Goal: Task Accomplishment & Management: Use online tool/utility

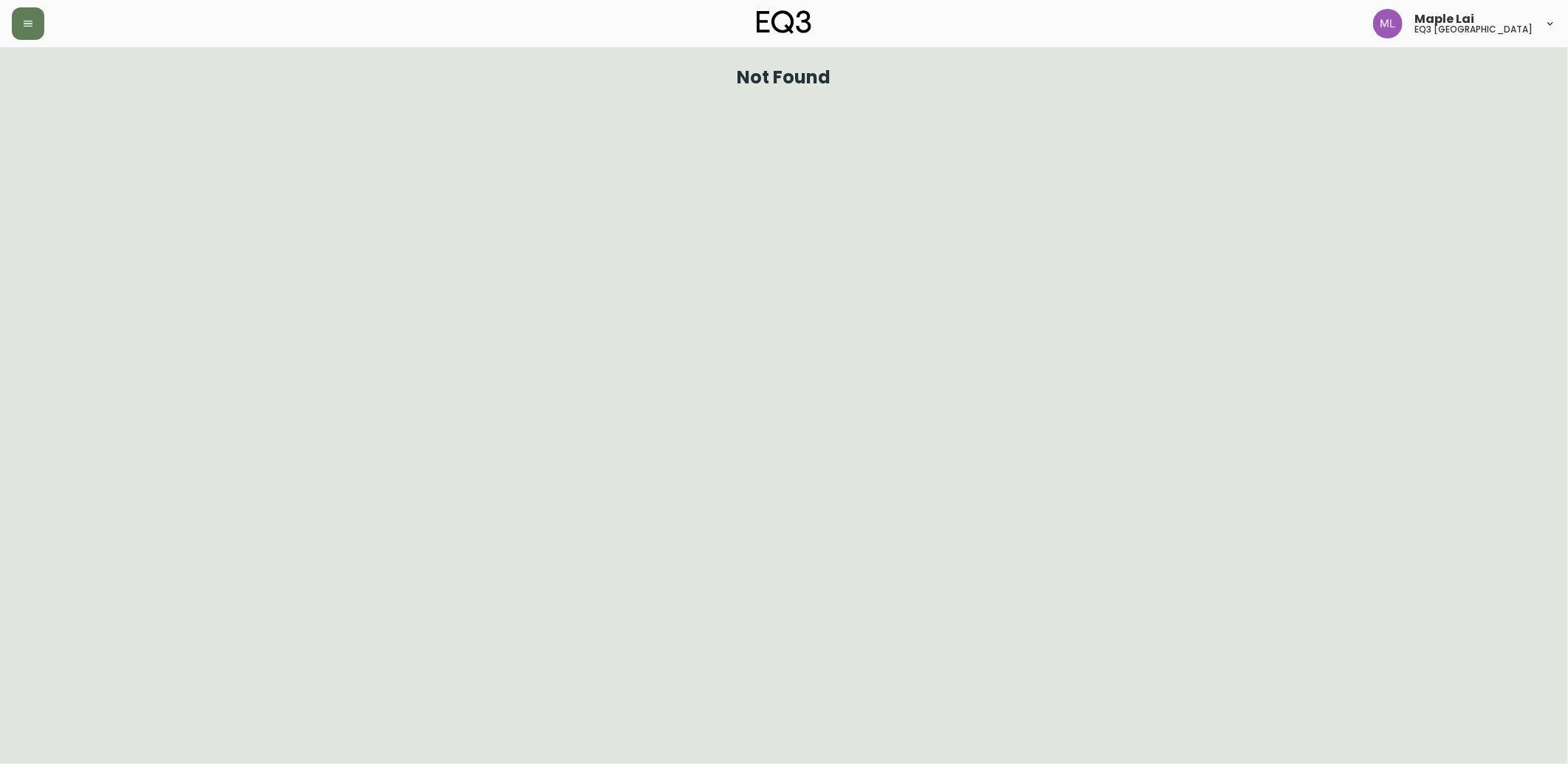
click at [18, 40] on div "Maple Lai eq3 [GEOGRAPHIC_DATA]" at bounding box center [784, 24] width 1545 height 47
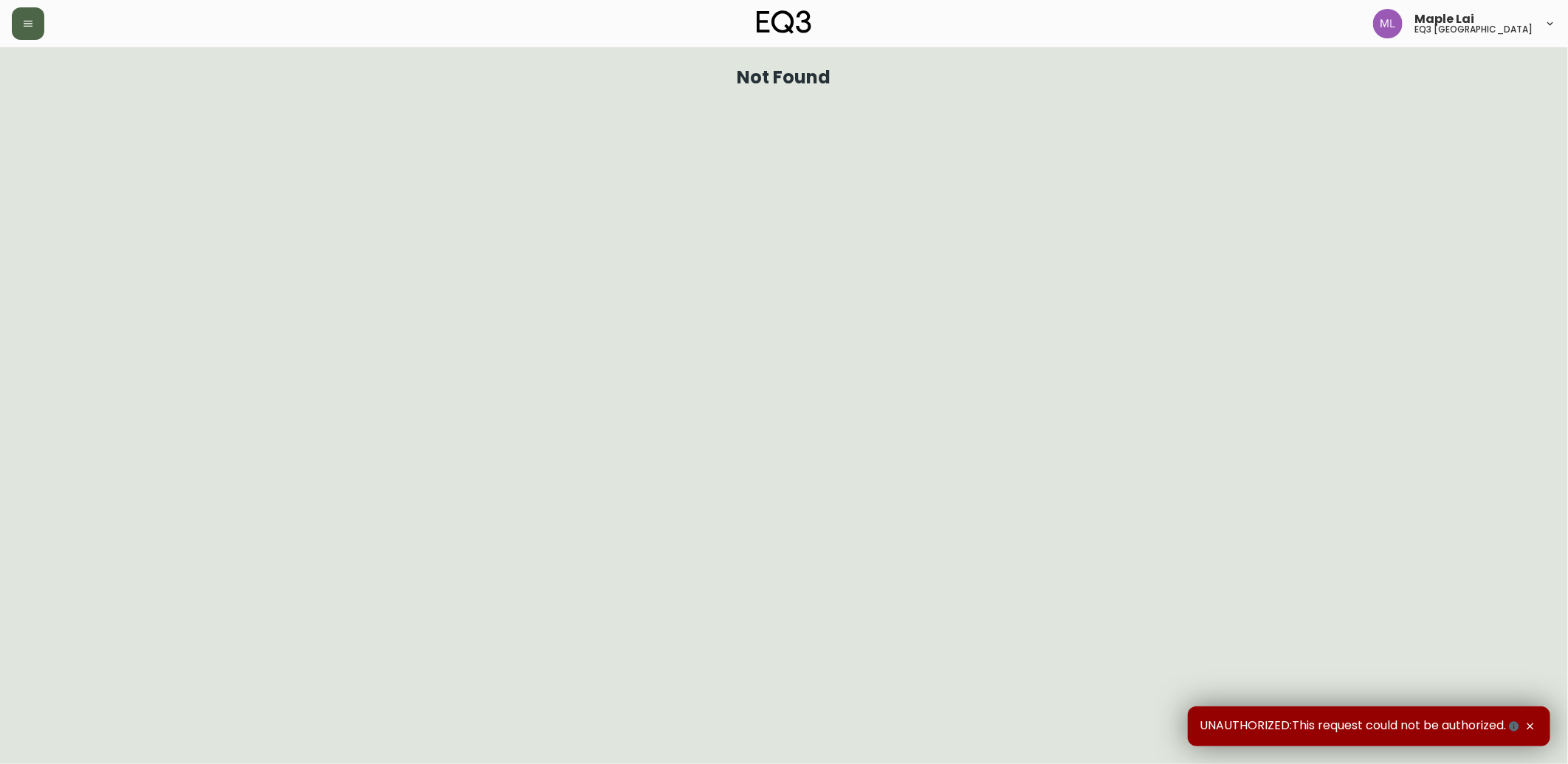
click at [22, 27] on icon "button" at bounding box center [27, 24] width 11 height 11
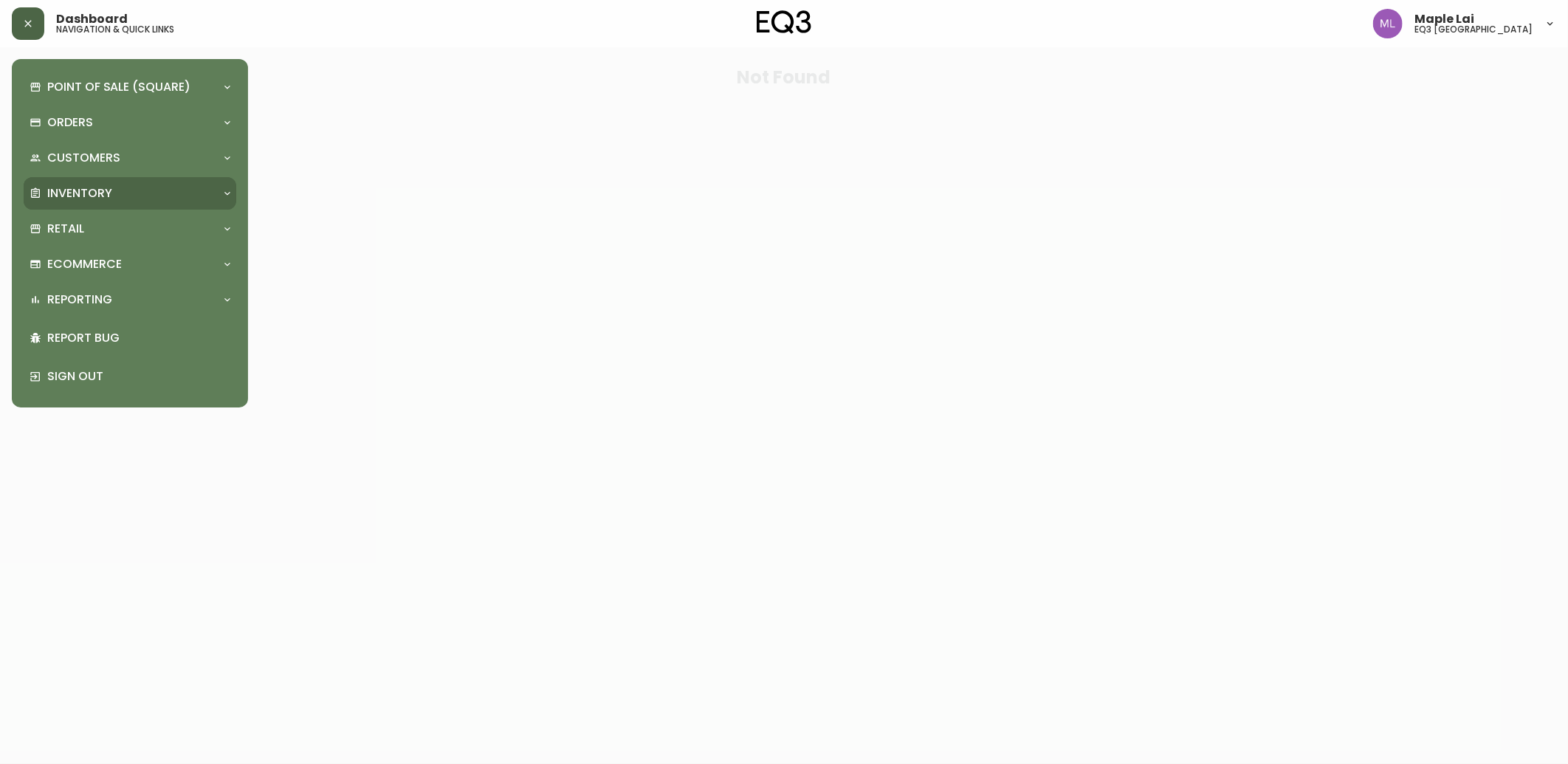
click at [106, 183] on div "Inventory" at bounding box center [130, 193] width 213 height 32
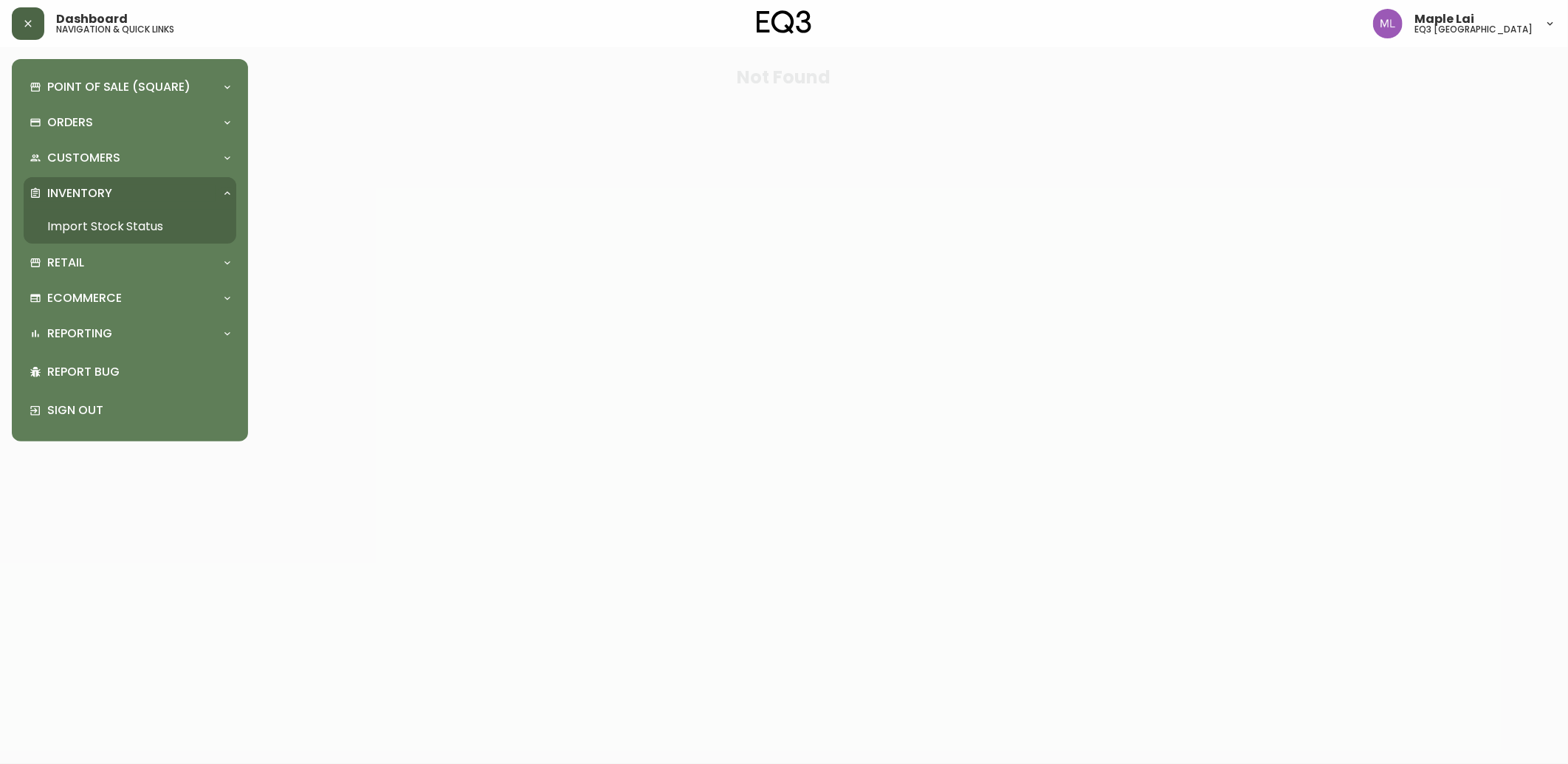
click at [100, 217] on link "Import Stock Status" at bounding box center [130, 226] width 213 height 34
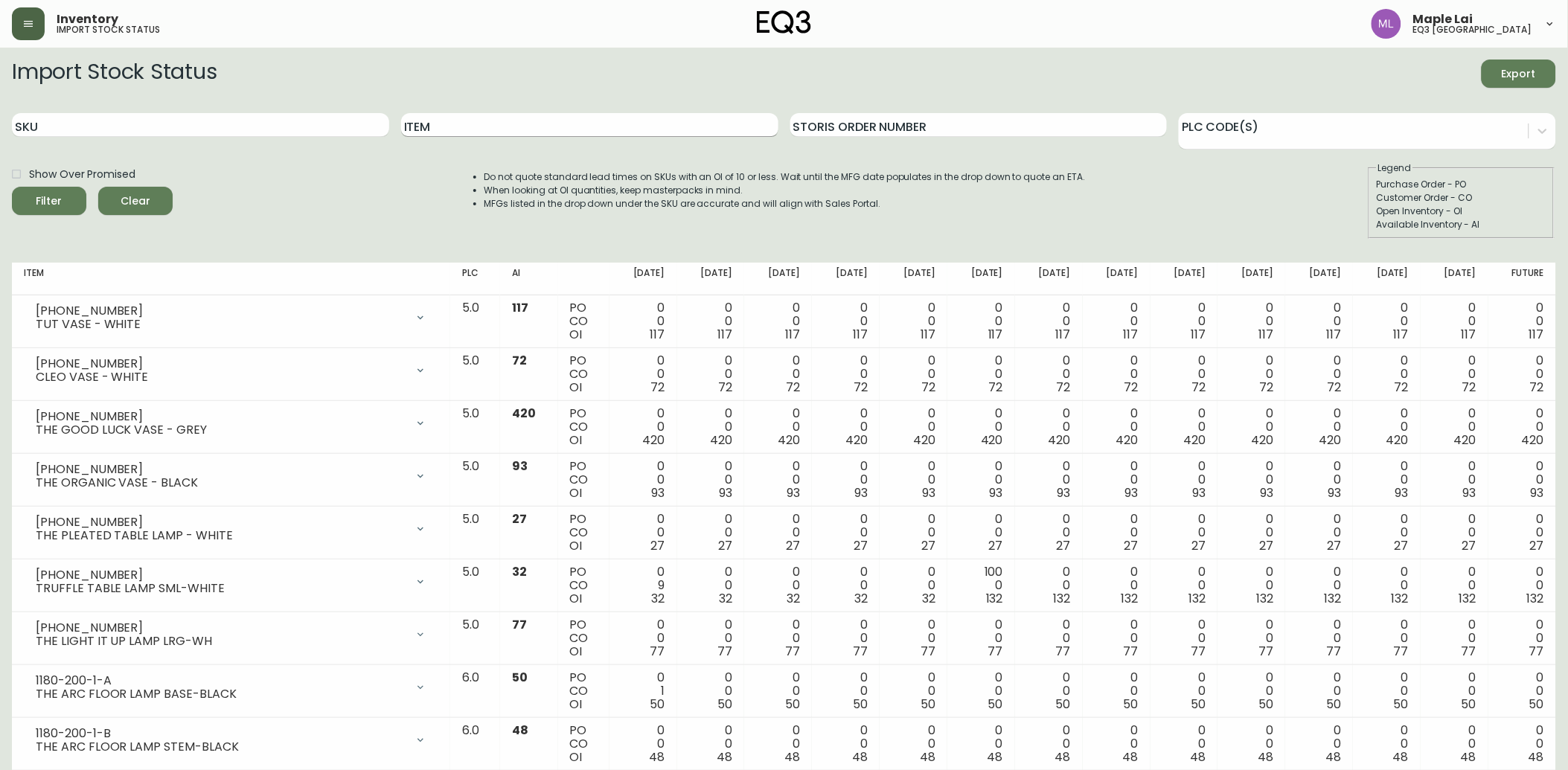
click at [449, 130] on input "Item" at bounding box center [589, 125] width 377 height 24
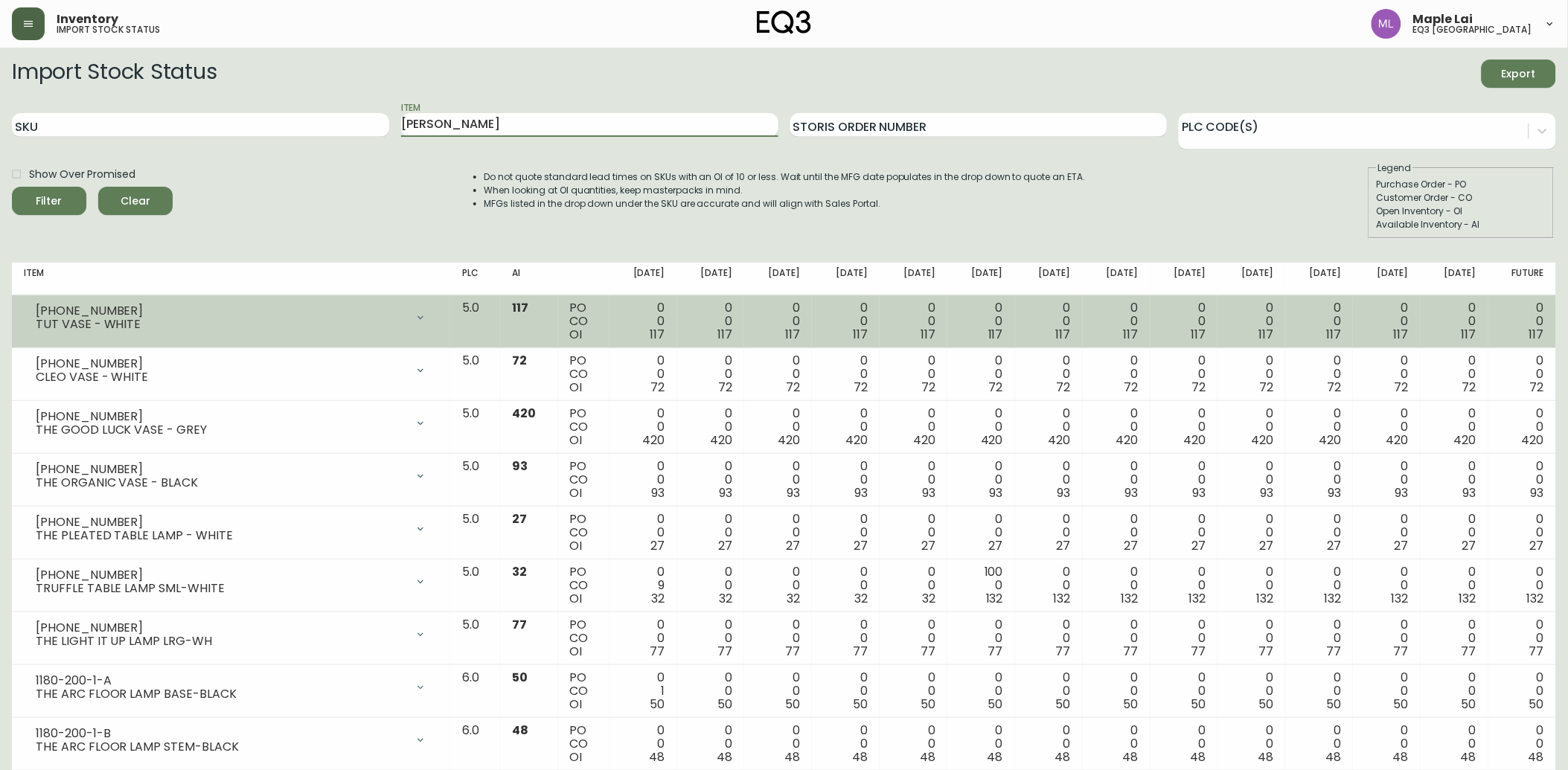
type input "[PERSON_NAME]"
click at [11, 187] on button "Filter" at bounding box center [49, 201] width 74 height 29
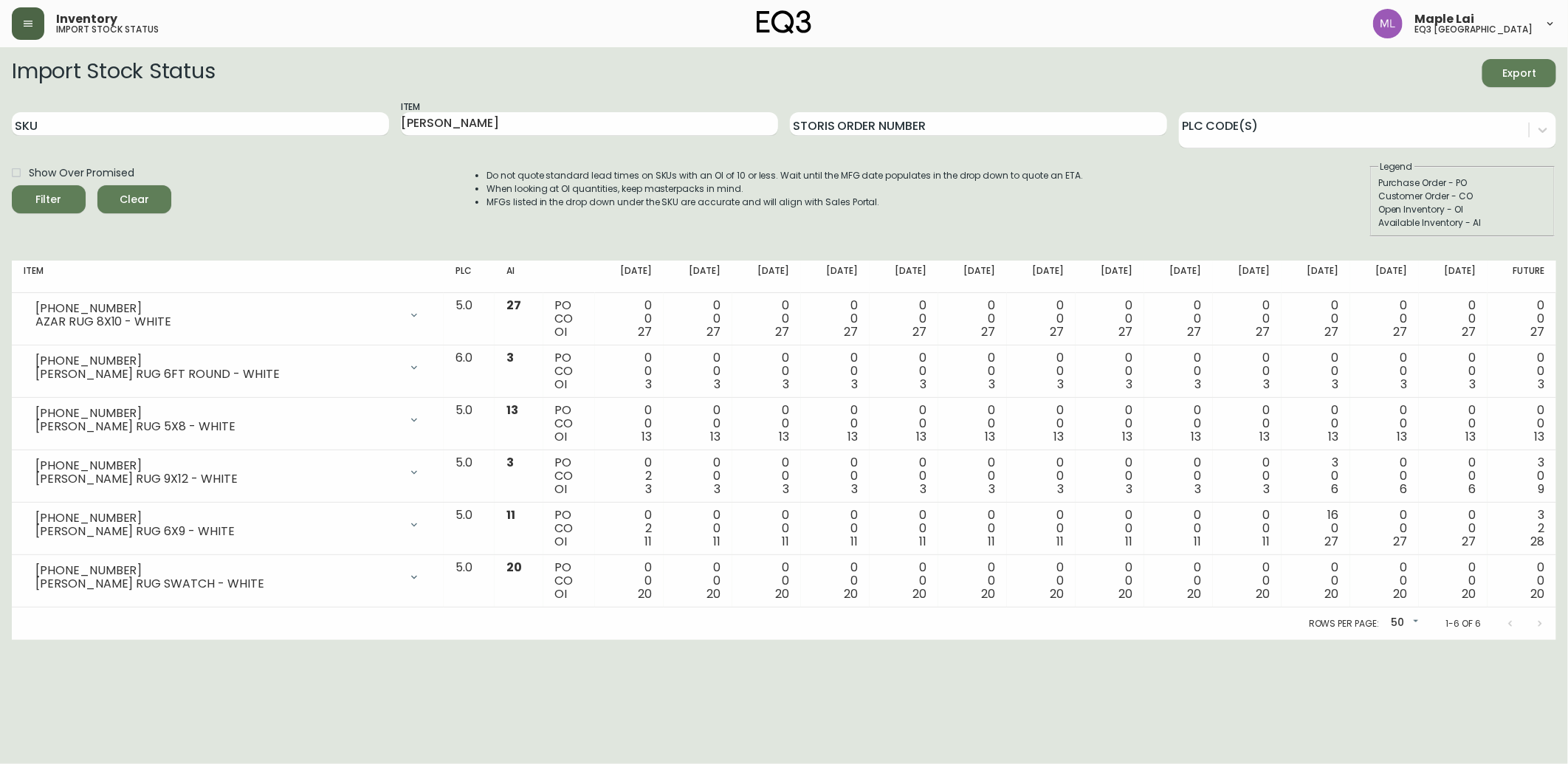
drag, startPoint x: 169, startPoint y: 688, endPoint x: 192, endPoint y: 674, distance: 26.9
click at [169, 640] on html "Inventory import stock status Maple Lai eq3 [GEOGRAPHIC_DATA] Import Stock Stat…" at bounding box center [784, 320] width 1568 height 640
click at [93, 640] on html "Inventory import stock status Maple Lai eq3 [GEOGRAPHIC_DATA] Import Stock Stat…" at bounding box center [784, 320] width 1568 height 640
drag, startPoint x: 388, startPoint y: 120, endPoint x: 341, endPoint y: 123, distance: 47.1
click at [341, 123] on div "SKU Item [PERSON_NAME] Storis Order Number PLC Code(s)" at bounding box center [784, 124] width 1545 height 48
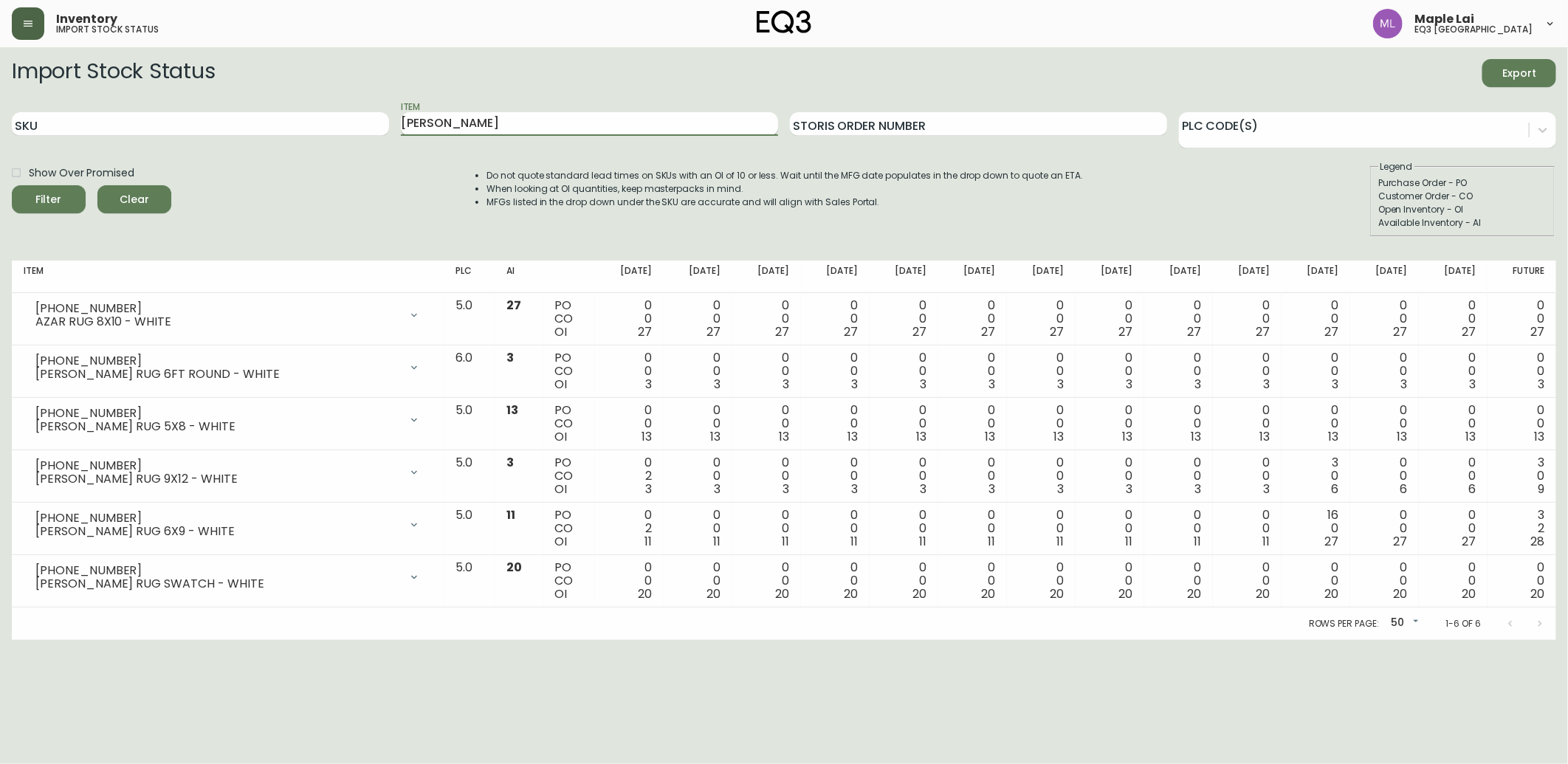
click at [576, 115] on div "Item [PERSON_NAME]" at bounding box center [589, 124] width 378 height 48
drag, startPoint x: 593, startPoint y: 119, endPoint x: 106, endPoint y: 137, distance: 487.3
click at [341, 127] on div "SKU Item [PERSON_NAME] Storis Order Number PLC Code(s)" at bounding box center [784, 124] width 1545 height 48
type input "TRUFFLE"
click at [11, 186] on button "Filter" at bounding box center [48, 200] width 74 height 28
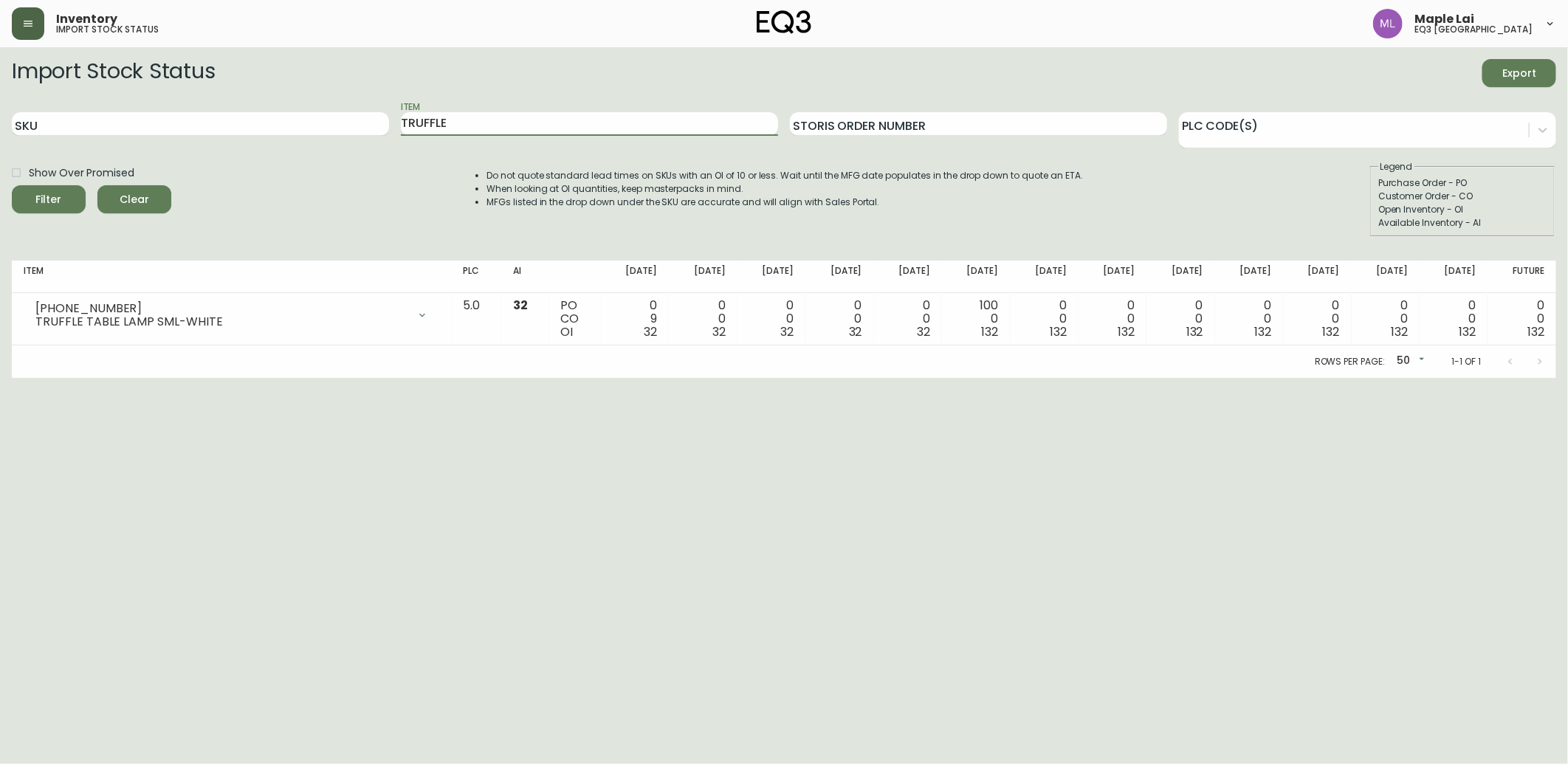
drag, startPoint x: 485, startPoint y: 129, endPoint x: 268, endPoint y: 163, distance: 219.6
click at [268, 163] on form "Import Stock Status Export SKU Item TRUFFLE Storis Order Number PLC Code(s) Sho…" at bounding box center [784, 148] width 1545 height 178
type input "SMALL BOXY"
click at [11, 186] on button "Filter" at bounding box center [48, 200] width 74 height 28
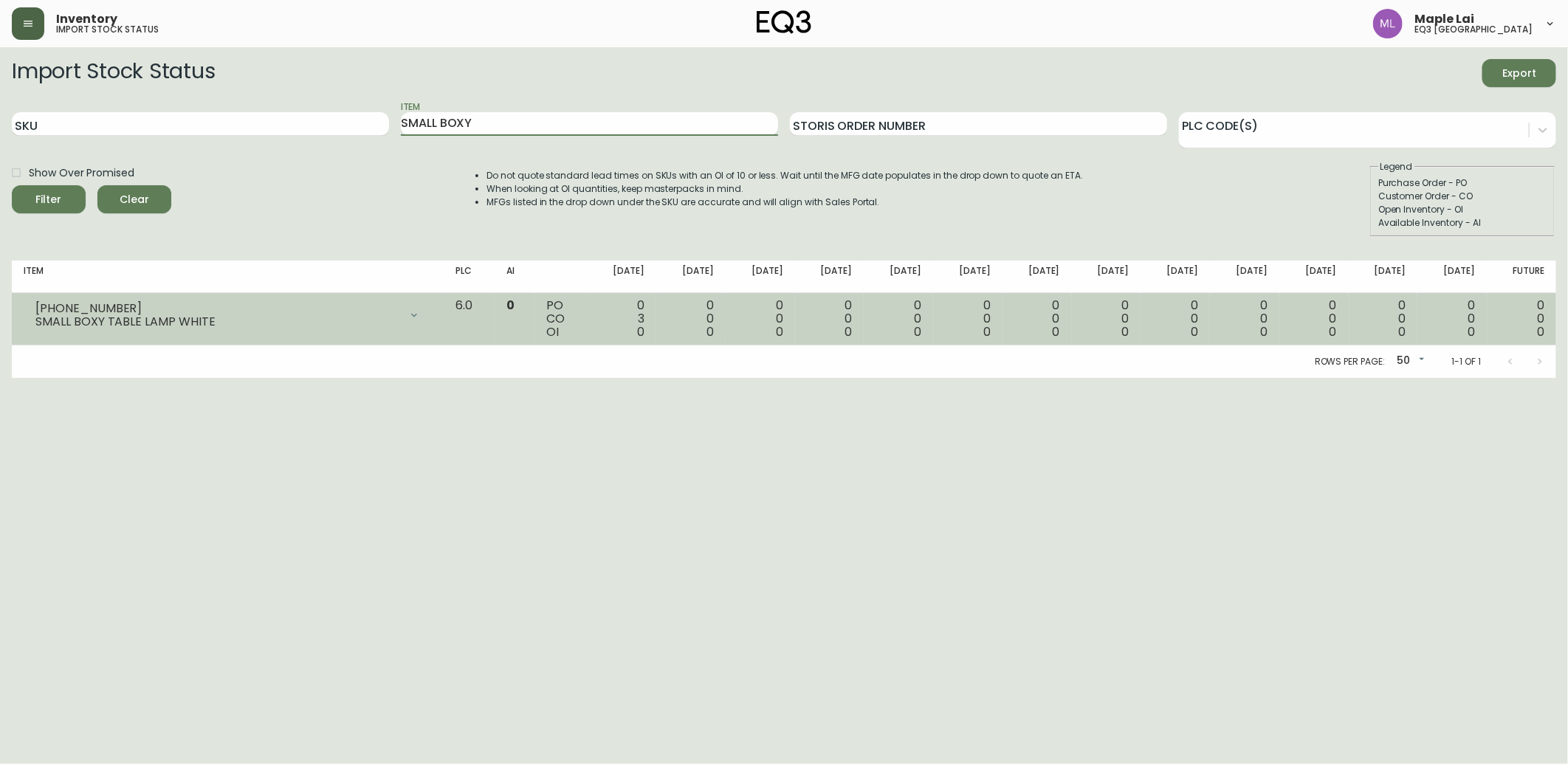
click at [420, 320] on icon at bounding box center [414, 315] width 11 height 11
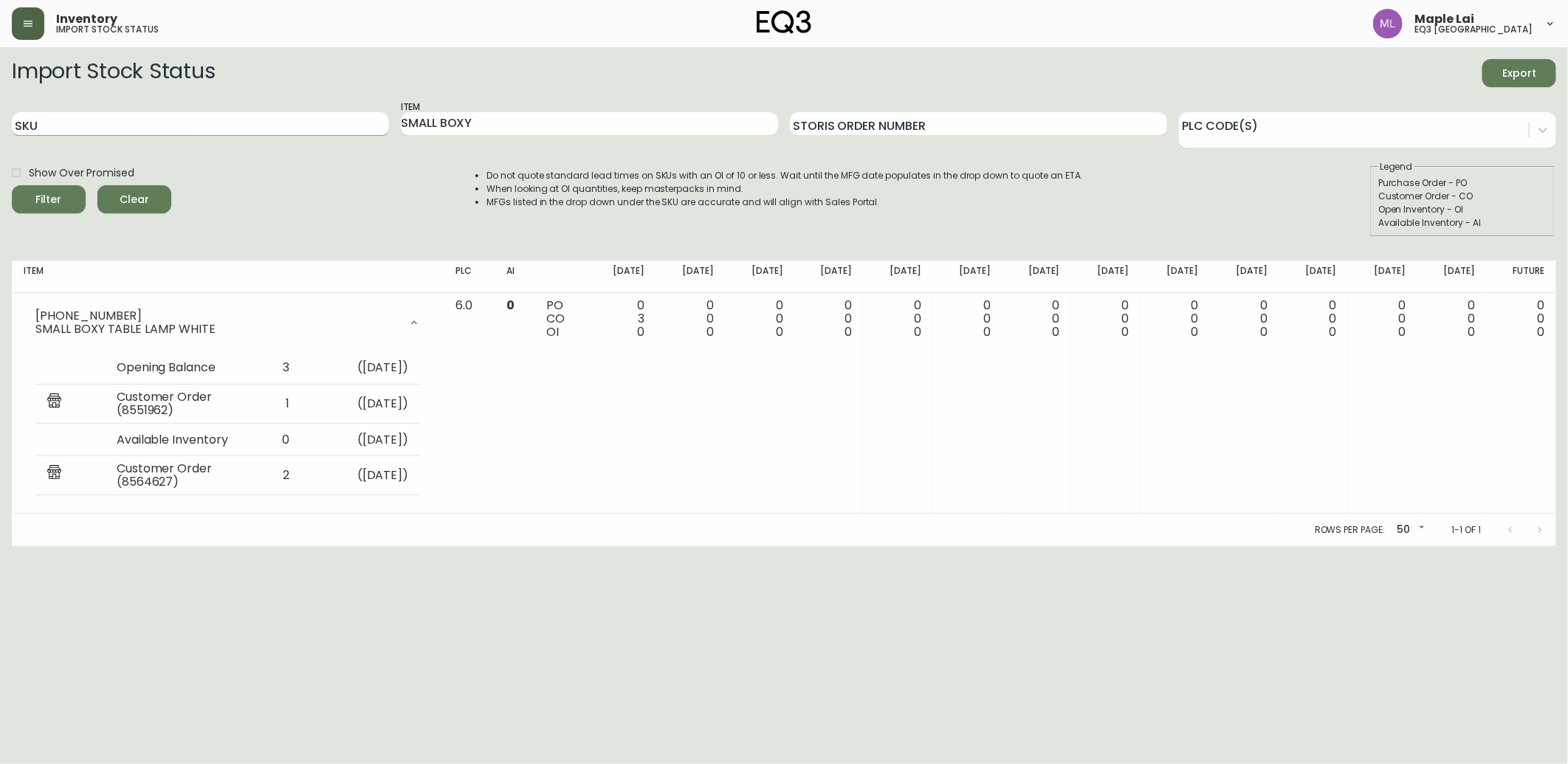
click at [80, 128] on input "SKU" at bounding box center [200, 124] width 378 height 24
paste input "[PHONE_NUMBER]"
type input "[PHONE_NUMBER]"
click at [11, 186] on button "Filter" at bounding box center [48, 200] width 74 height 28
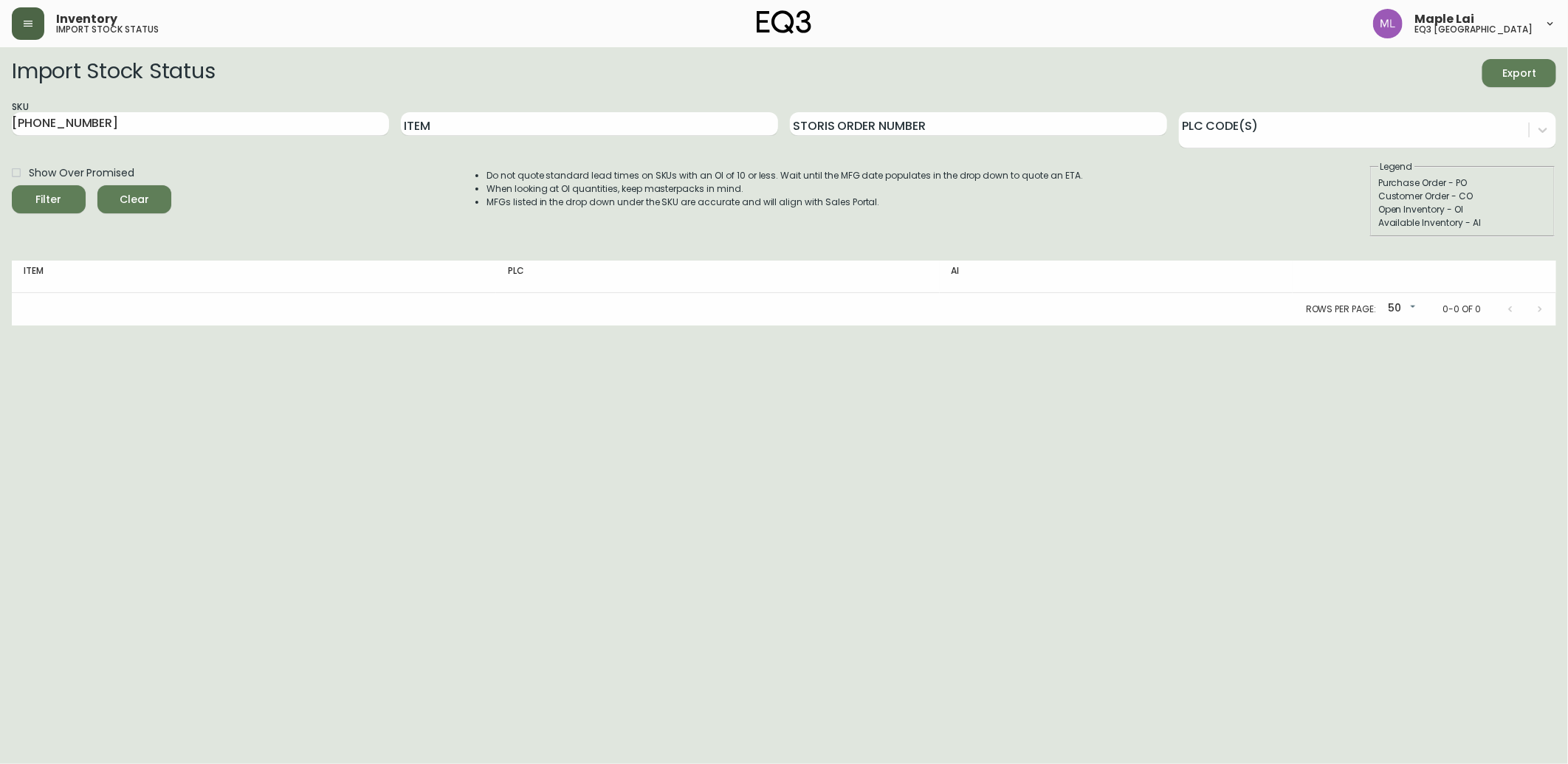
click at [90, 326] on html "Inventory import stock status Maple Lai eq3 [GEOGRAPHIC_DATA] Import Stock Stat…" at bounding box center [784, 163] width 1568 height 326
drag, startPoint x: 18, startPoint y: 135, endPoint x: 0, endPoint y: 134, distance: 18.0
click at [0, 134] on html "Inventory import stock status Maple Lai eq3 [GEOGRAPHIC_DATA] Import Stock Stat…" at bounding box center [784, 163] width 1568 height 326
drag, startPoint x: 179, startPoint y: 130, endPoint x: 9, endPoint y: 179, distance: 176.9
click at [0, 157] on html "Inventory import stock status Maple Lai eq3 [GEOGRAPHIC_DATA] Import Stock Stat…" at bounding box center [784, 163] width 1568 height 326
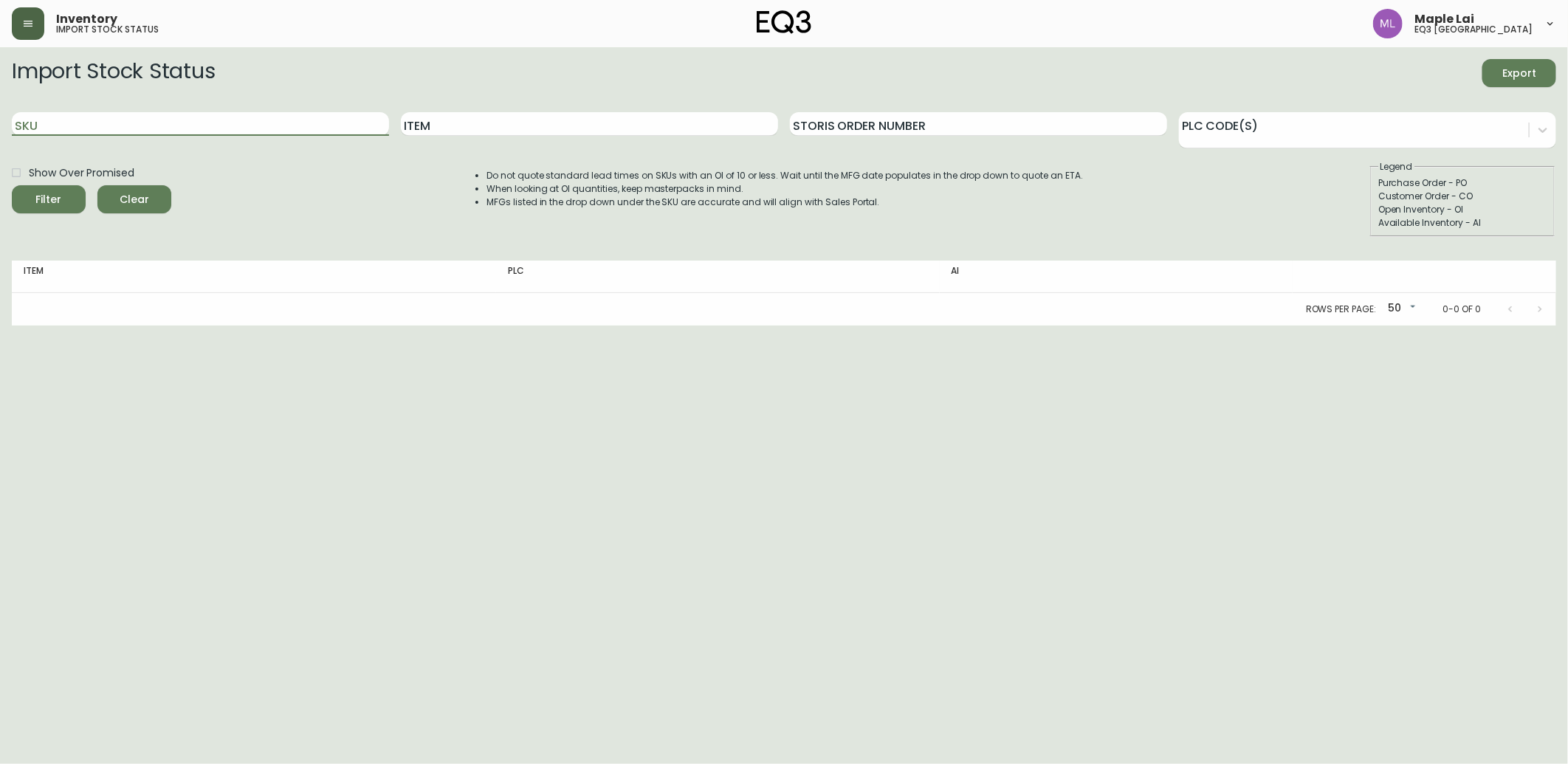
paste input "[PHONE_NUMBER]"
click at [11, 186] on button "Filter" at bounding box center [48, 200] width 74 height 28
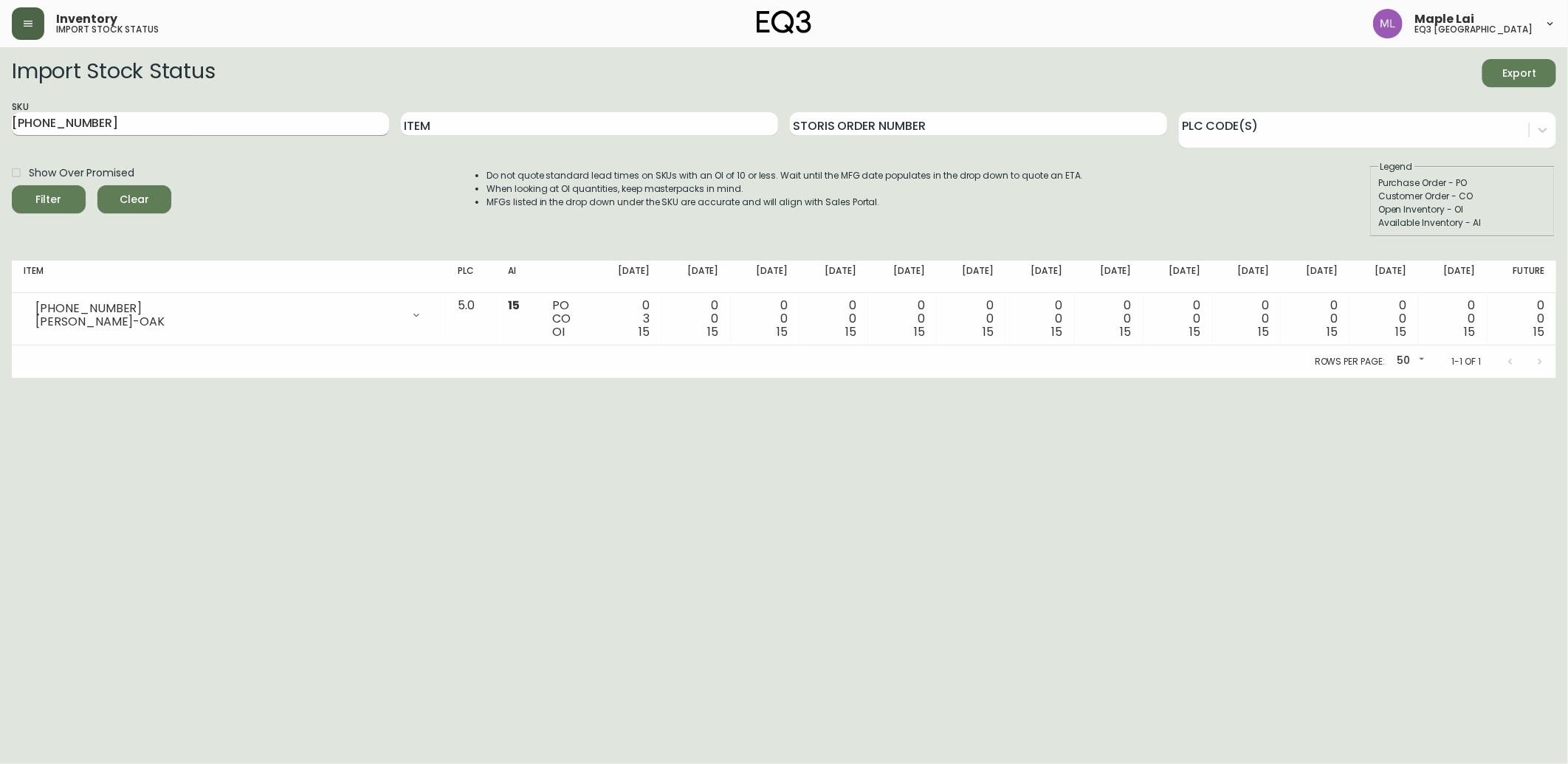
click at [108, 129] on input "[PHONE_NUMBER]" at bounding box center [200, 124] width 378 height 24
type input "7"
paste input "[PHONE_NUMBER]"
type input "[PHONE_NUMBER]"
click at [11, 186] on button "Filter" at bounding box center [48, 200] width 74 height 28
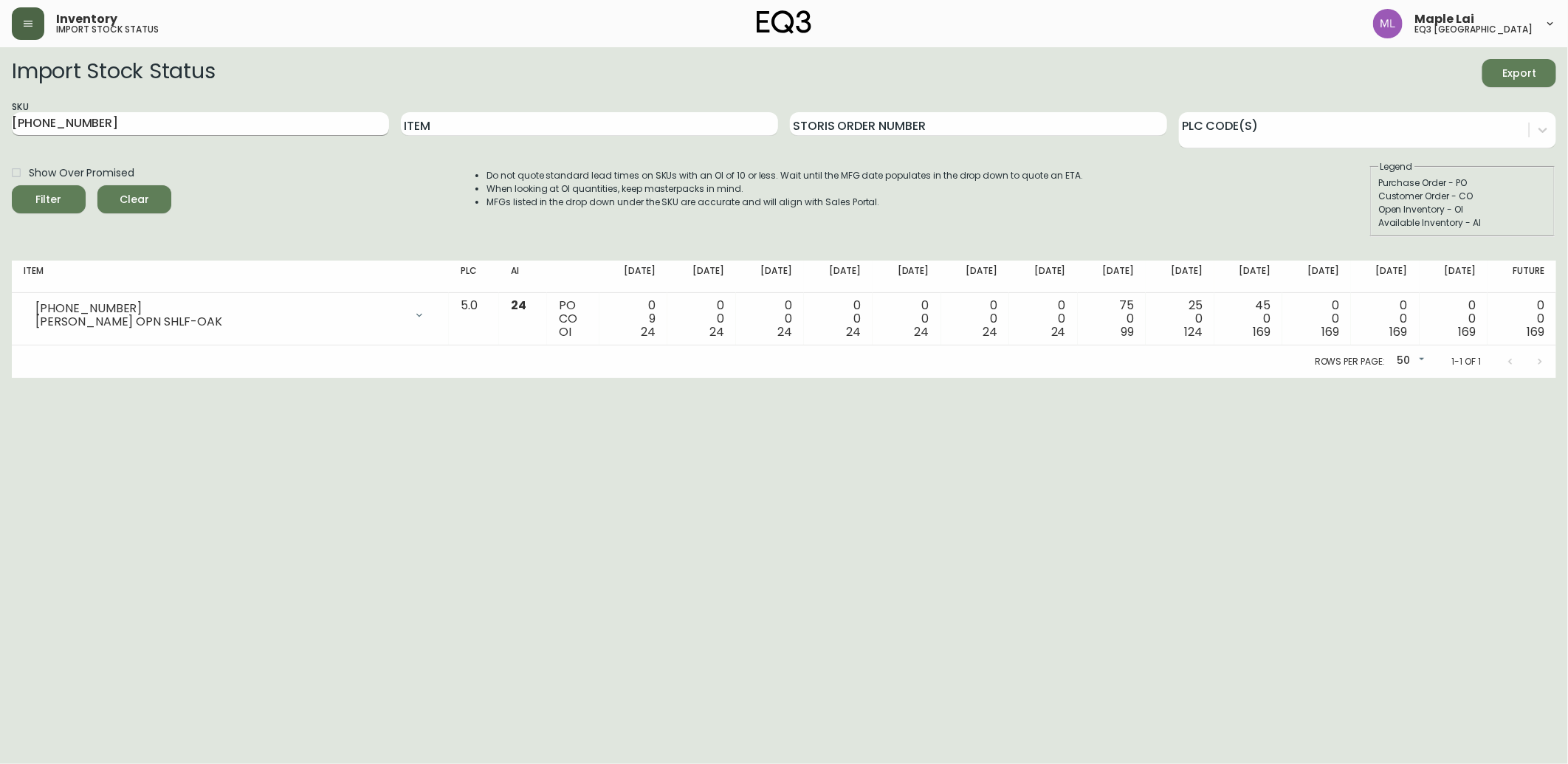
click at [126, 126] on input "[PHONE_NUMBER]" at bounding box center [200, 124] width 378 height 24
drag, startPoint x: 172, startPoint y: 127, endPoint x: -4, endPoint y: 195, distance: 188.7
click at [0, 195] on html "Inventory import stock status Maple Lai eq3 [GEOGRAPHIC_DATA] Import Stock Stat…" at bounding box center [784, 188] width 1568 height 378
paste input "[PHONE_NUMBER]"
type input "[PHONE_NUMBER]"
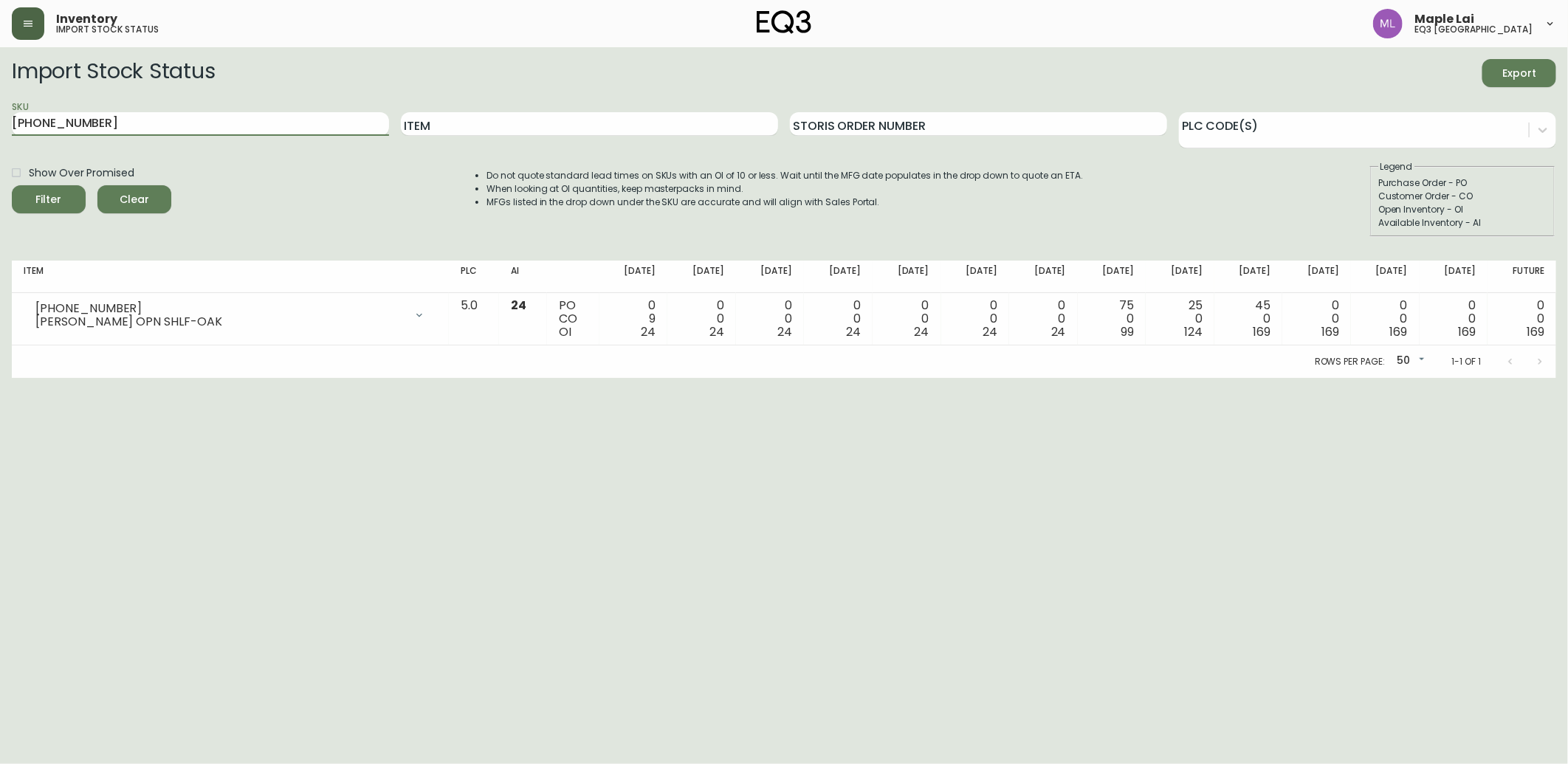
click at [11, 186] on button "Filter" at bounding box center [48, 200] width 74 height 28
drag, startPoint x: 91, startPoint y: 135, endPoint x: 0, endPoint y: 146, distance: 91.7
click at [0, 145] on html "Inventory import stock status Maple Lai eq3 [GEOGRAPHIC_DATA] Import Stock Stat…" at bounding box center [784, 188] width 1568 height 378
paste input "7130-629-16-A"
type input "7130-629-16-A"
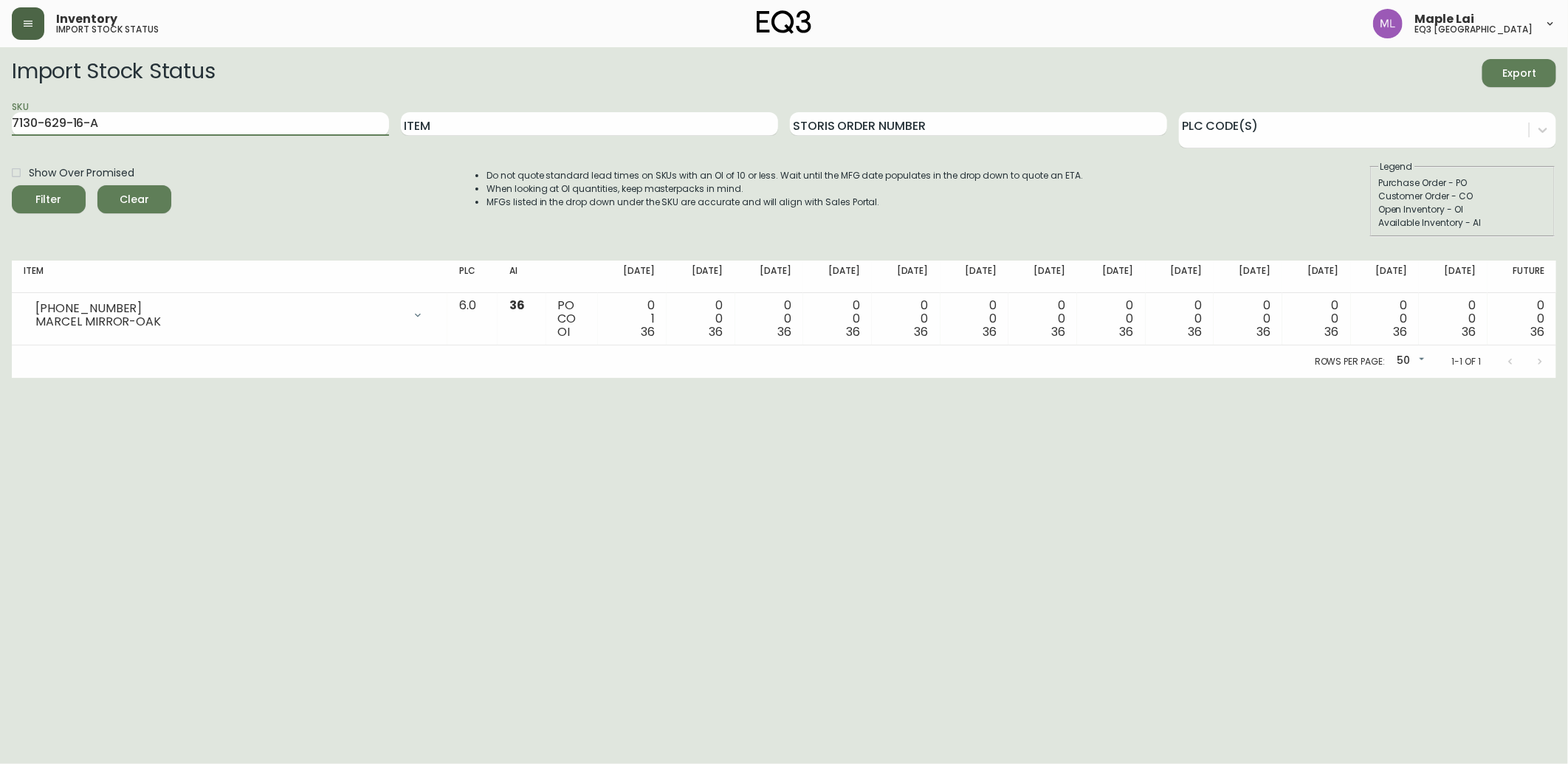
click at [11, 186] on button "Filter" at bounding box center [48, 200] width 74 height 28
drag, startPoint x: 52, startPoint y: 424, endPoint x: 105, endPoint y: 157, distance: 272.2
click at [54, 378] on html "Inventory import stock status Maple Lai eq3 [GEOGRAPHIC_DATA] Import Stock Stat…" at bounding box center [784, 188] width 1568 height 378
drag, startPoint x: 137, startPoint y: 122, endPoint x: -4, endPoint y: 106, distance: 141.9
click at [0, 106] on html "Inventory import stock status Maple Lai eq3 [GEOGRAPHIC_DATA] Import Stock Stat…" at bounding box center [784, 188] width 1568 height 378
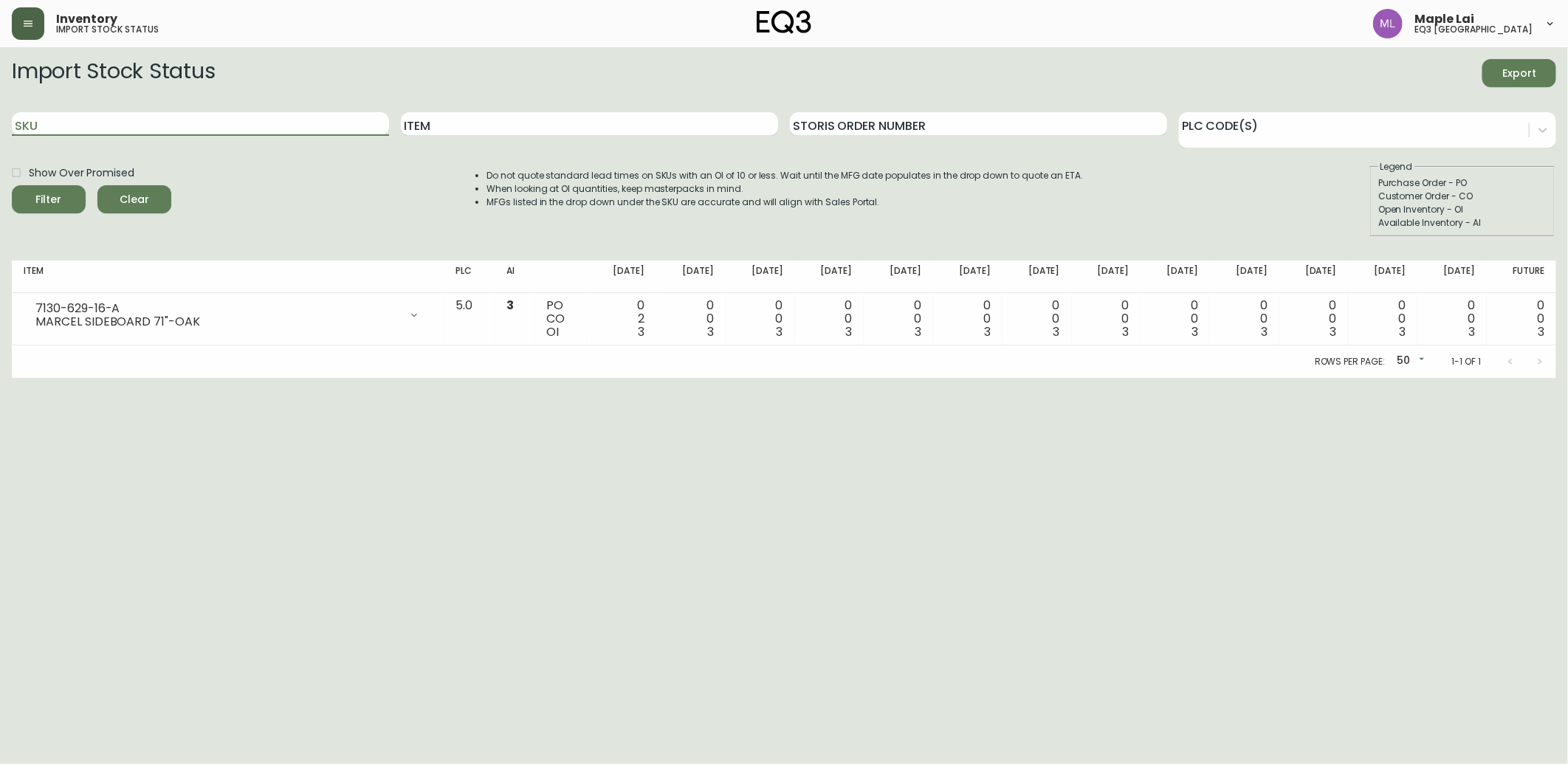
paste input "[PHONE_NUMBER]"
type input "[PHONE_NUMBER]"
click at [11, 186] on button "Filter" at bounding box center [48, 200] width 74 height 28
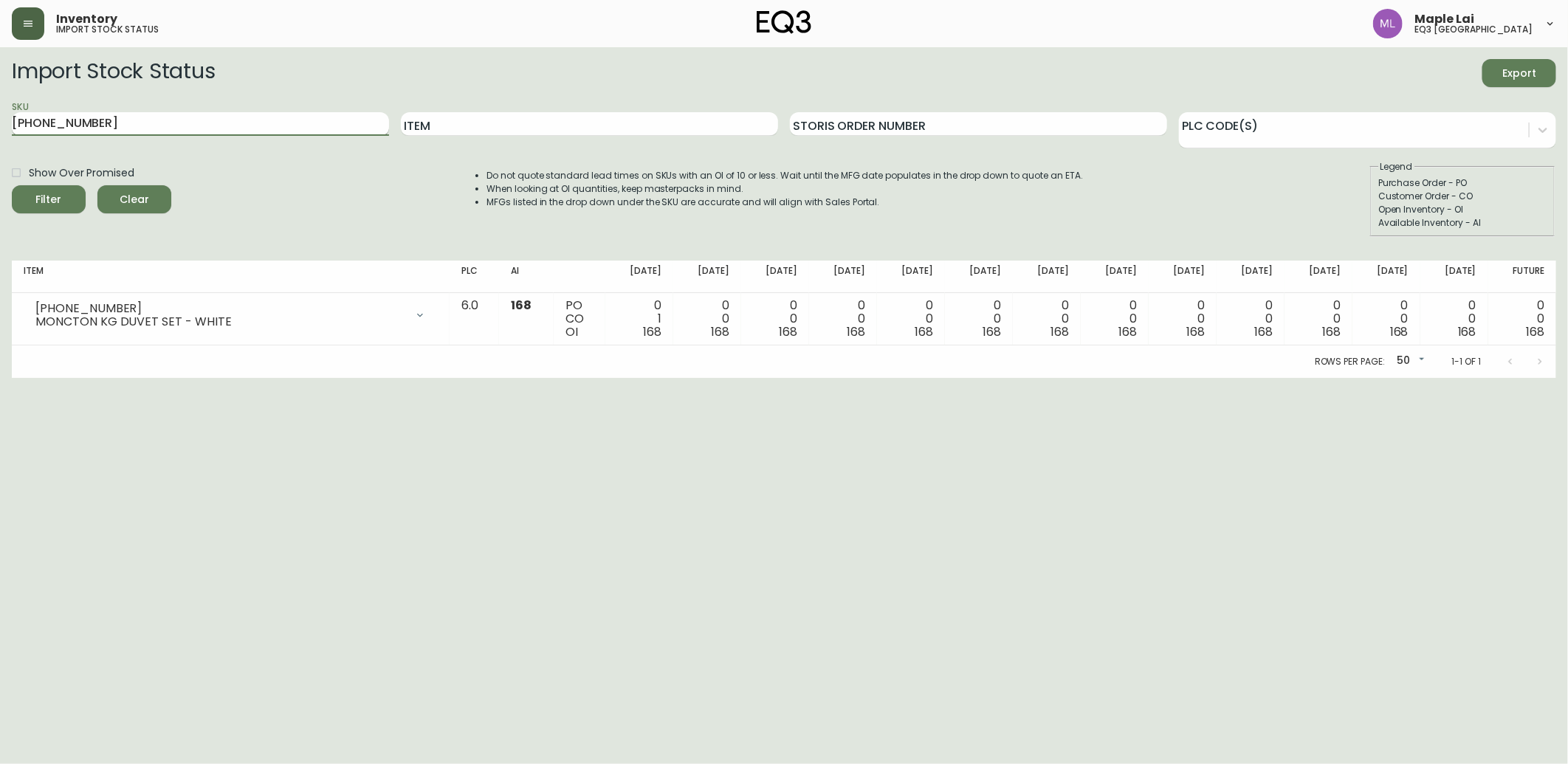
click at [104, 121] on input "[PHONE_NUMBER]" at bounding box center [200, 124] width 378 height 24
drag, startPoint x: 115, startPoint y: 128, endPoint x: 0, endPoint y: 143, distance: 116.0
click at [0, 142] on html "Inventory import stock status Maple Lai eq3 [GEOGRAPHIC_DATA] Import Stock Stat…" at bounding box center [784, 188] width 1568 height 378
paste input "[PHONE_NUMBER]"
type input "[PHONE_NUMBER]"
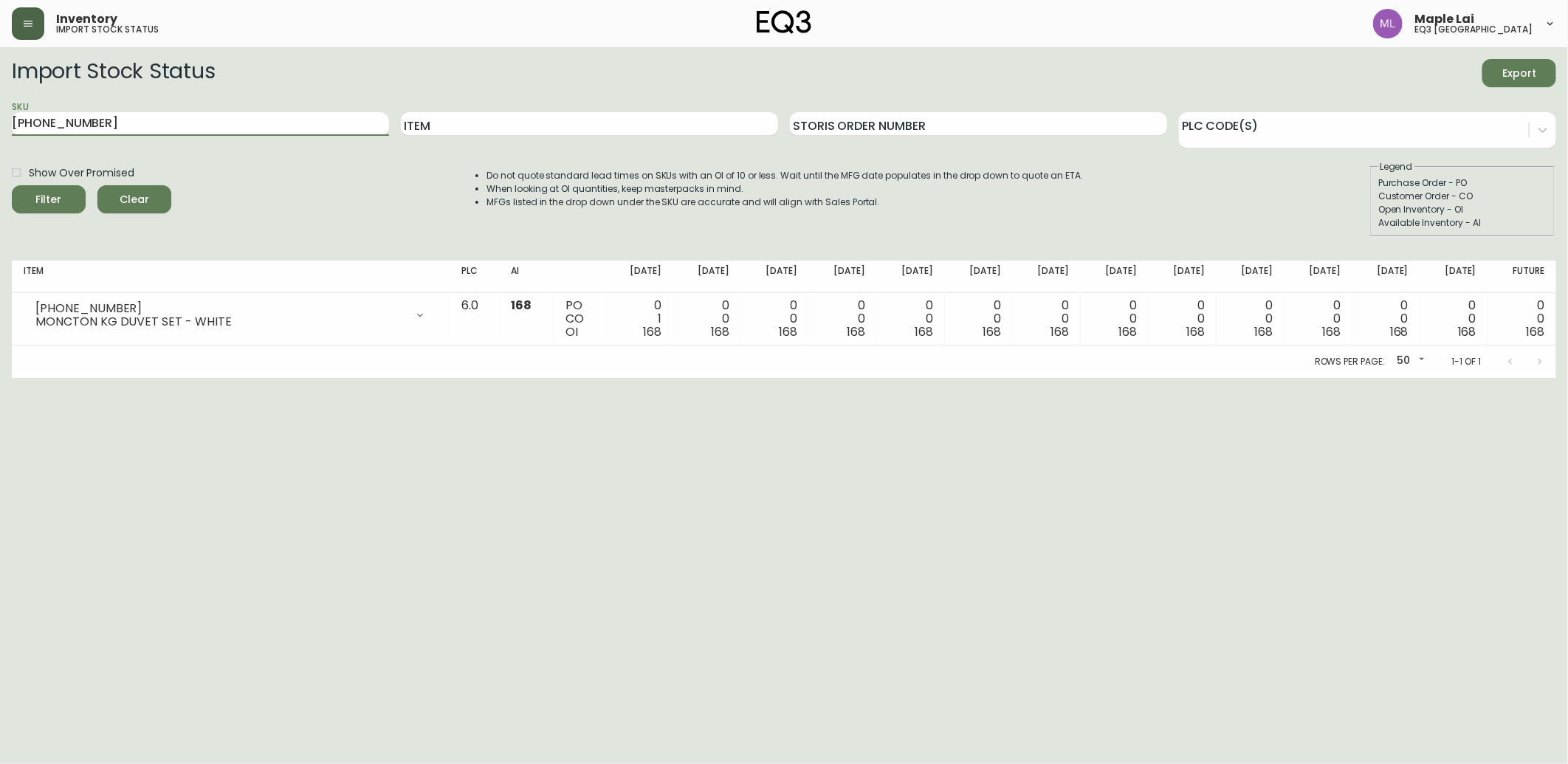
click at [11, 186] on button "Filter" at bounding box center [48, 200] width 74 height 28
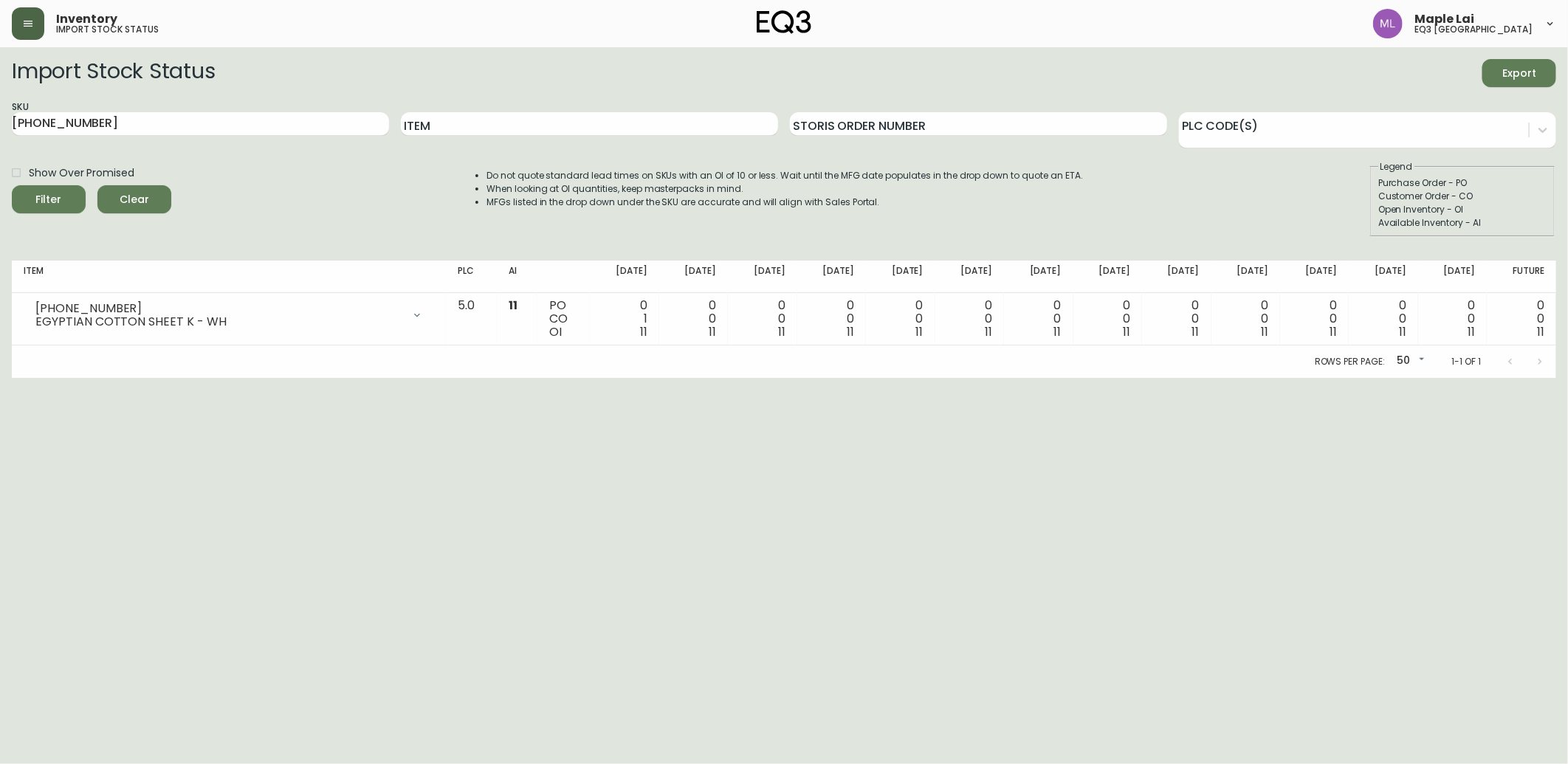
drag, startPoint x: 122, startPoint y: 502, endPoint x: 343, endPoint y: 522, distance: 221.9
click at [122, 378] on html "Inventory import stock status Maple Lai eq3 [GEOGRAPHIC_DATA] Import Stock Stat…" at bounding box center [784, 188] width 1568 height 378
drag, startPoint x: 112, startPoint y: 115, endPoint x: 0, endPoint y: 171, distance: 125.2
click at [0, 167] on html "Inventory import stock status Maple Lai eq3 [GEOGRAPHIC_DATA] Import Stock Stat…" at bounding box center [784, 188] width 1568 height 378
paste input "[PHONE_NUMBER]"
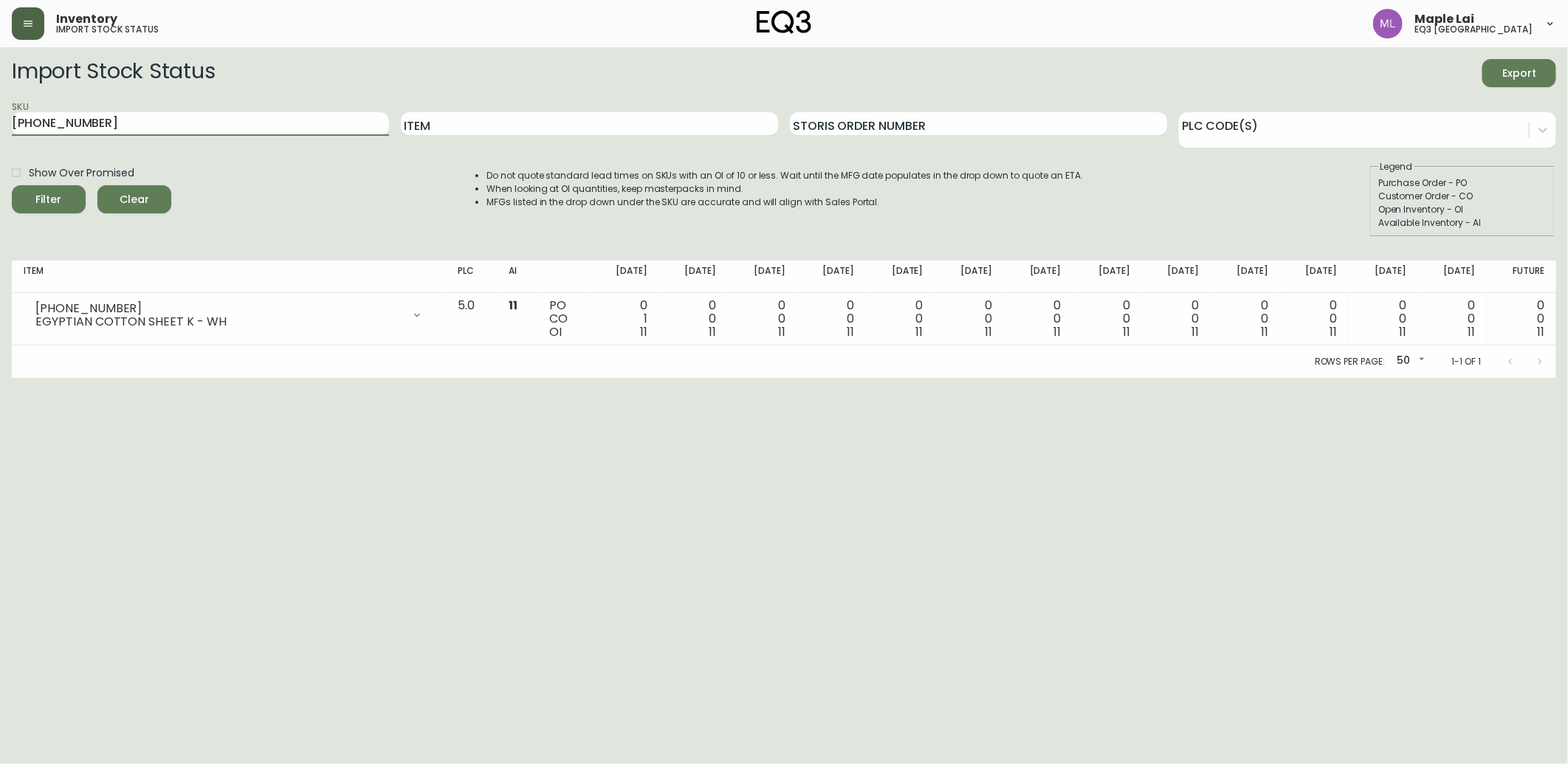
type input "[PHONE_NUMBER]"
click at [11, 186] on button "Filter" at bounding box center [48, 200] width 74 height 28
drag, startPoint x: 42, startPoint y: 510, endPoint x: 11, endPoint y: 384, distance: 129.8
click at [42, 378] on html "Inventory import stock status Maple Lai eq3 [GEOGRAPHIC_DATA] Import Stock Stat…" at bounding box center [784, 188] width 1568 height 378
drag, startPoint x: 119, startPoint y: 120, endPoint x: 0, endPoint y: 187, distance: 136.6
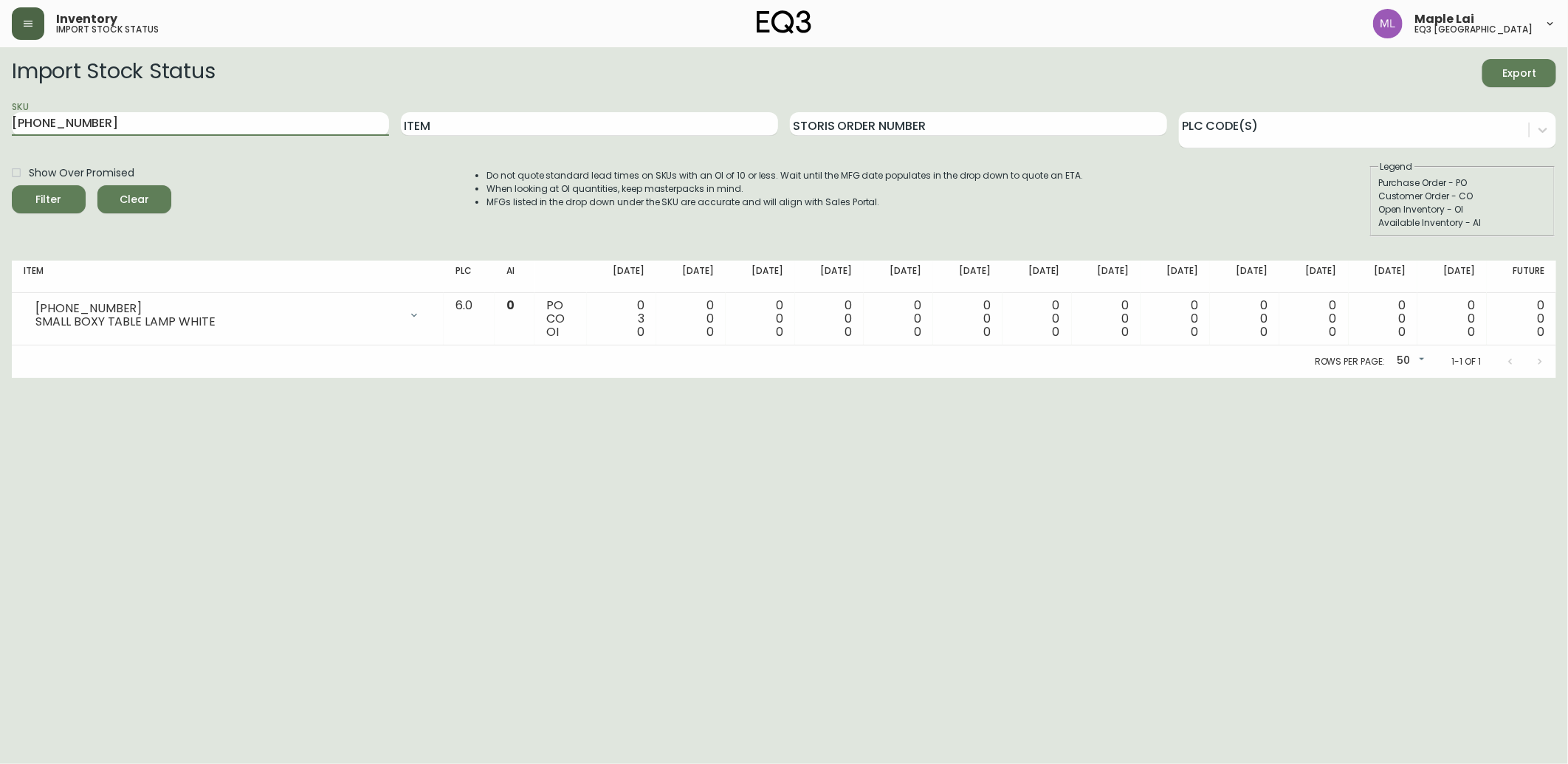
click at [0, 186] on html "Inventory import stock status Maple Lai eq3 [GEOGRAPHIC_DATA] Import Stock Stat…" at bounding box center [784, 188] width 1568 height 378
paste input "[PHONE_NUMBER]"
type input "[PHONE_NUMBER]"
click at [11, 186] on button "Filter" at bounding box center [48, 200] width 74 height 28
click at [63, 378] on html "Inventory import stock status Maple Lai eq3 [GEOGRAPHIC_DATA] Import Stock Stat…" at bounding box center [784, 188] width 1568 height 378
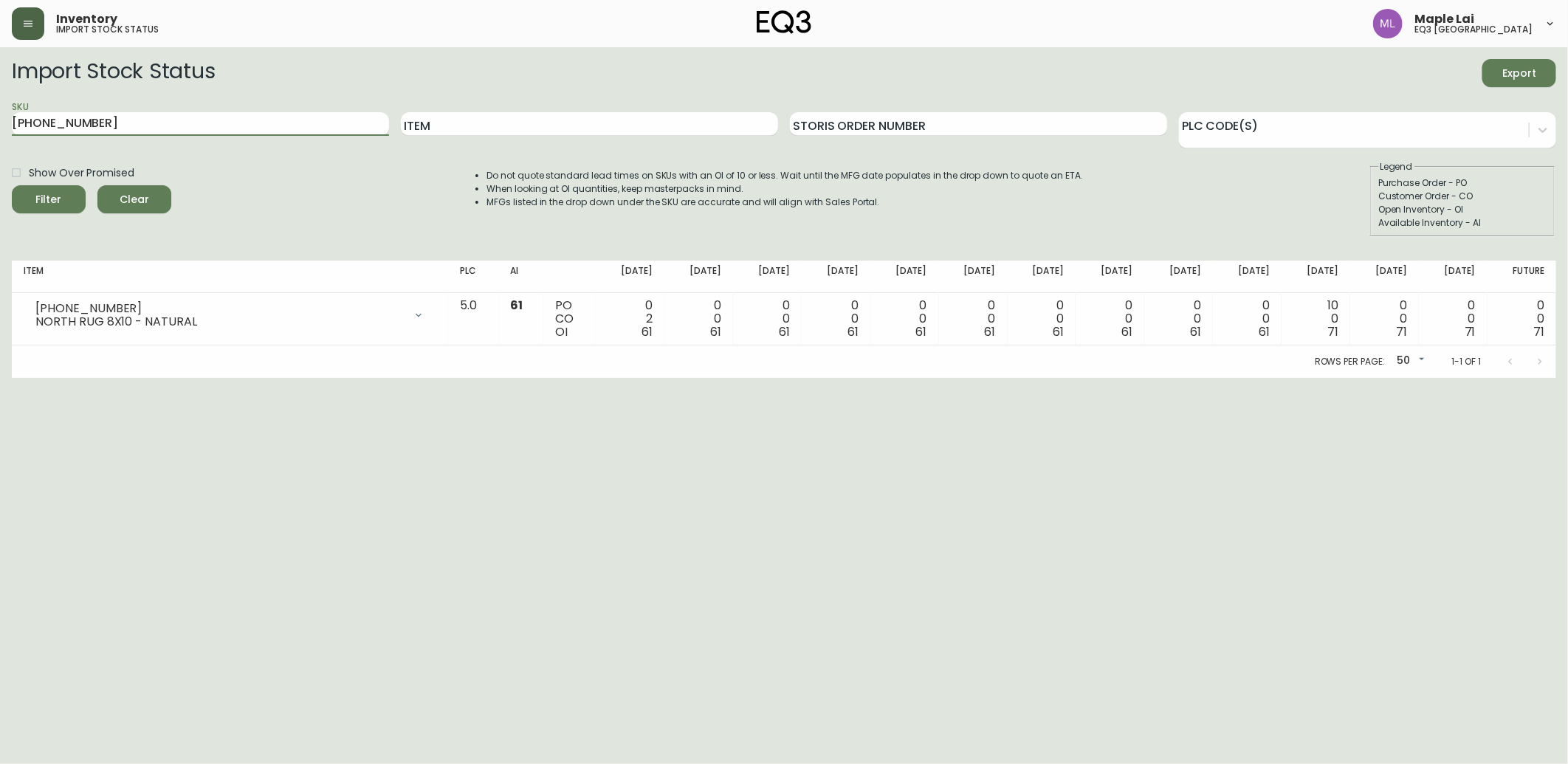
drag, startPoint x: 297, startPoint y: 129, endPoint x: 0, endPoint y: 248, distance: 320.0
click at [0, 244] on html "Inventory import stock status Maple Lai eq3 [GEOGRAPHIC_DATA] Import Stock Stat…" at bounding box center [784, 188] width 1568 height 378
paste input "[PHONE_NUMBER]"
type input "[PHONE_NUMBER]"
click at [11, 186] on button "Filter" at bounding box center [48, 200] width 74 height 28
